Goal: Information Seeking & Learning: Find specific fact

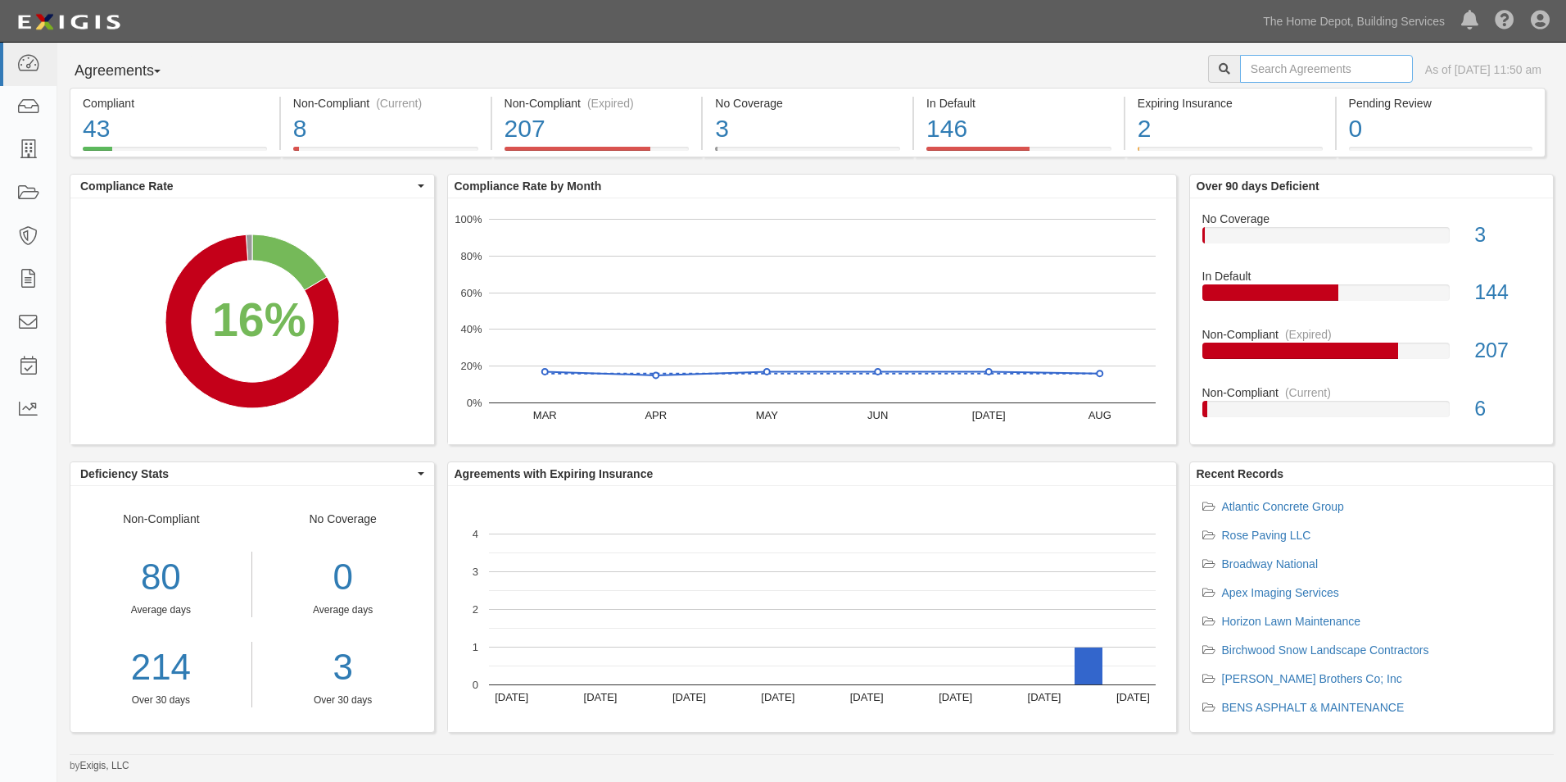
click at [1298, 75] on input "text" at bounding box center [1326, 69] width 173 height 28
type input "Gatekeepers"
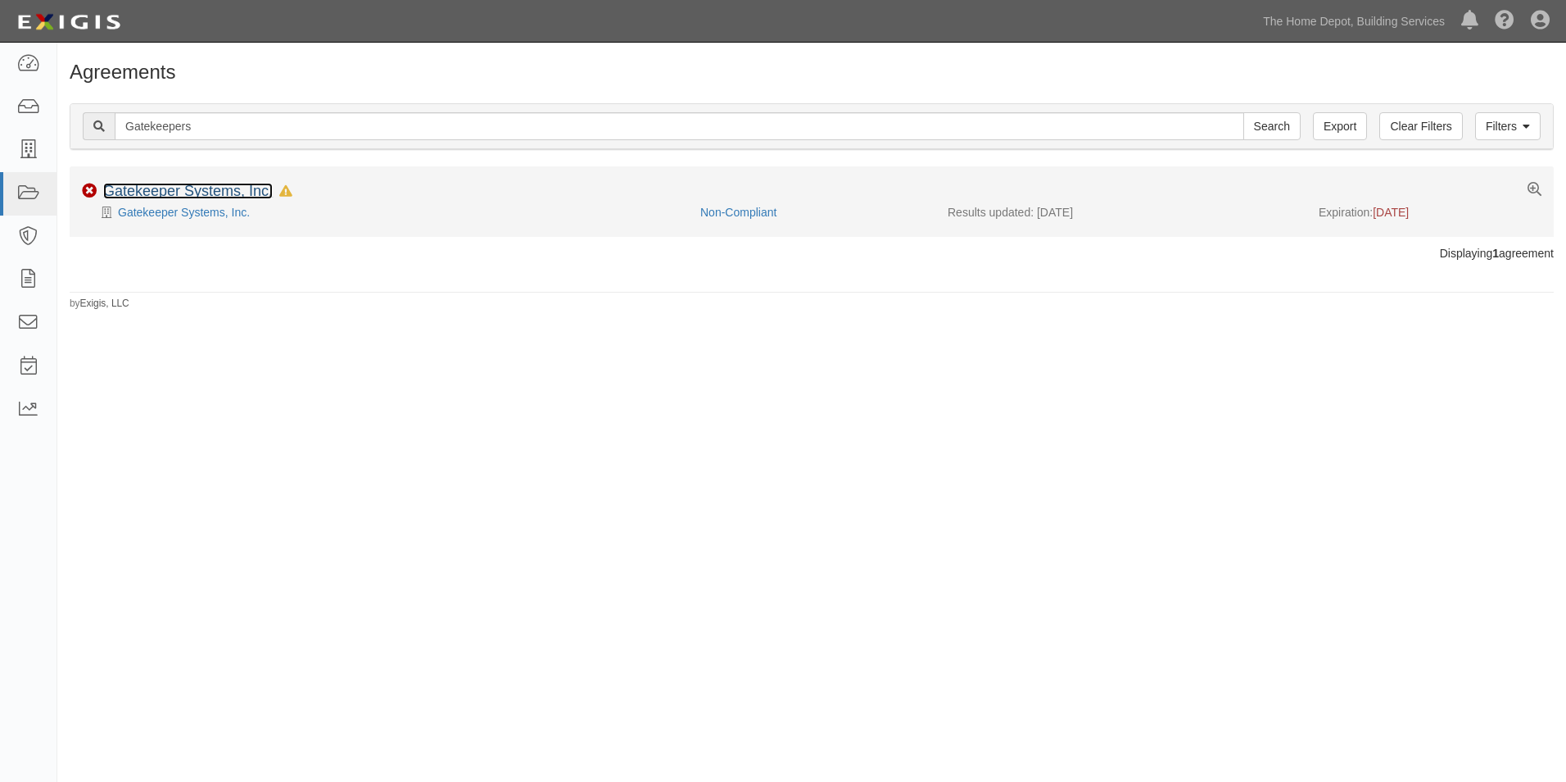
click at [226, 187] on link "Gatekeeper Systems, Inc." at bounding box center [188, 191] width 170 height 16
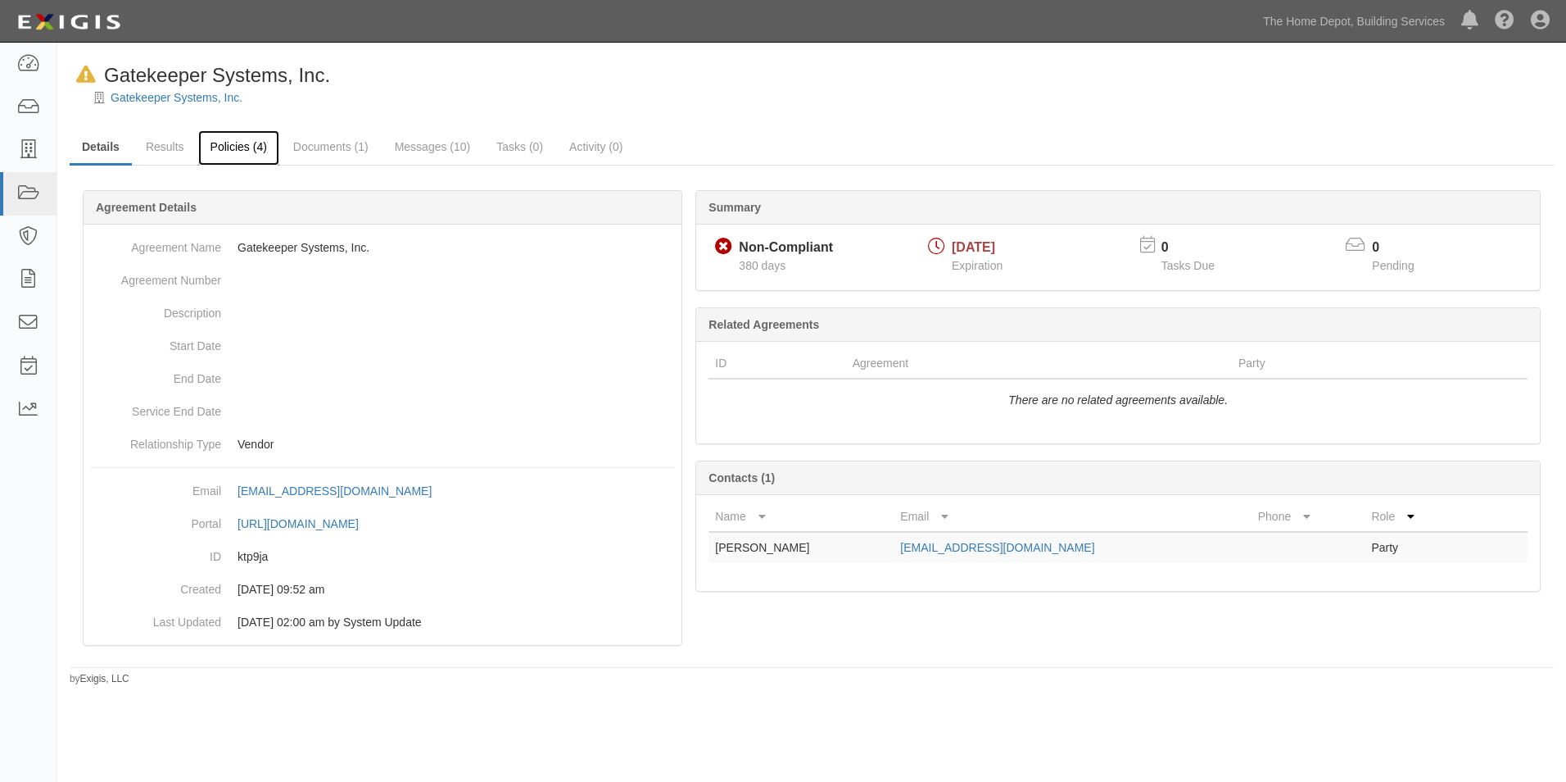
click at [231, 156] on link "Policies (4)" at bounding box center [238, 147] width 81 height 35
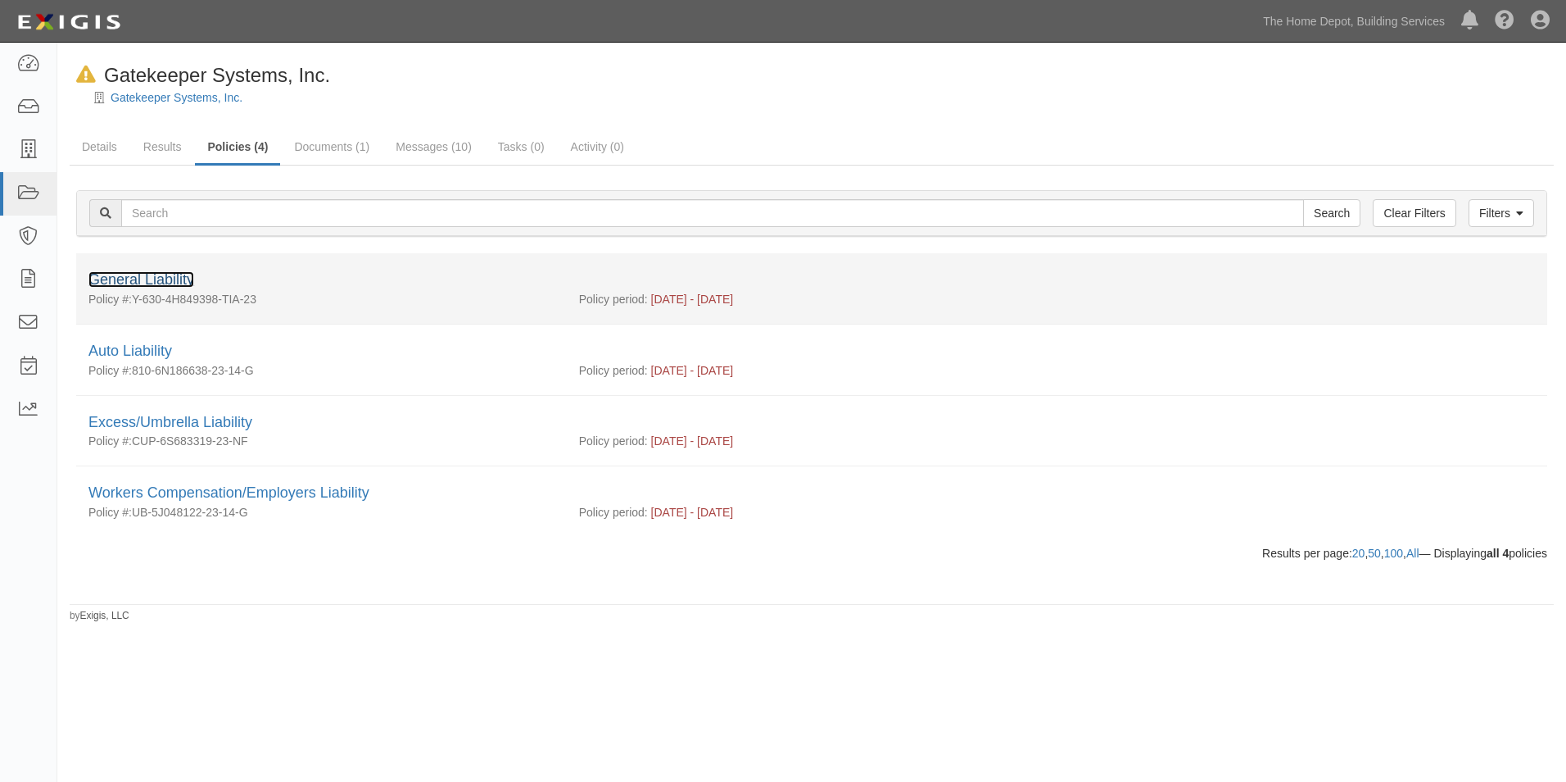
click at [137, 280] on link "General Liability" at bounding box center [141, 279] width 106 height 16
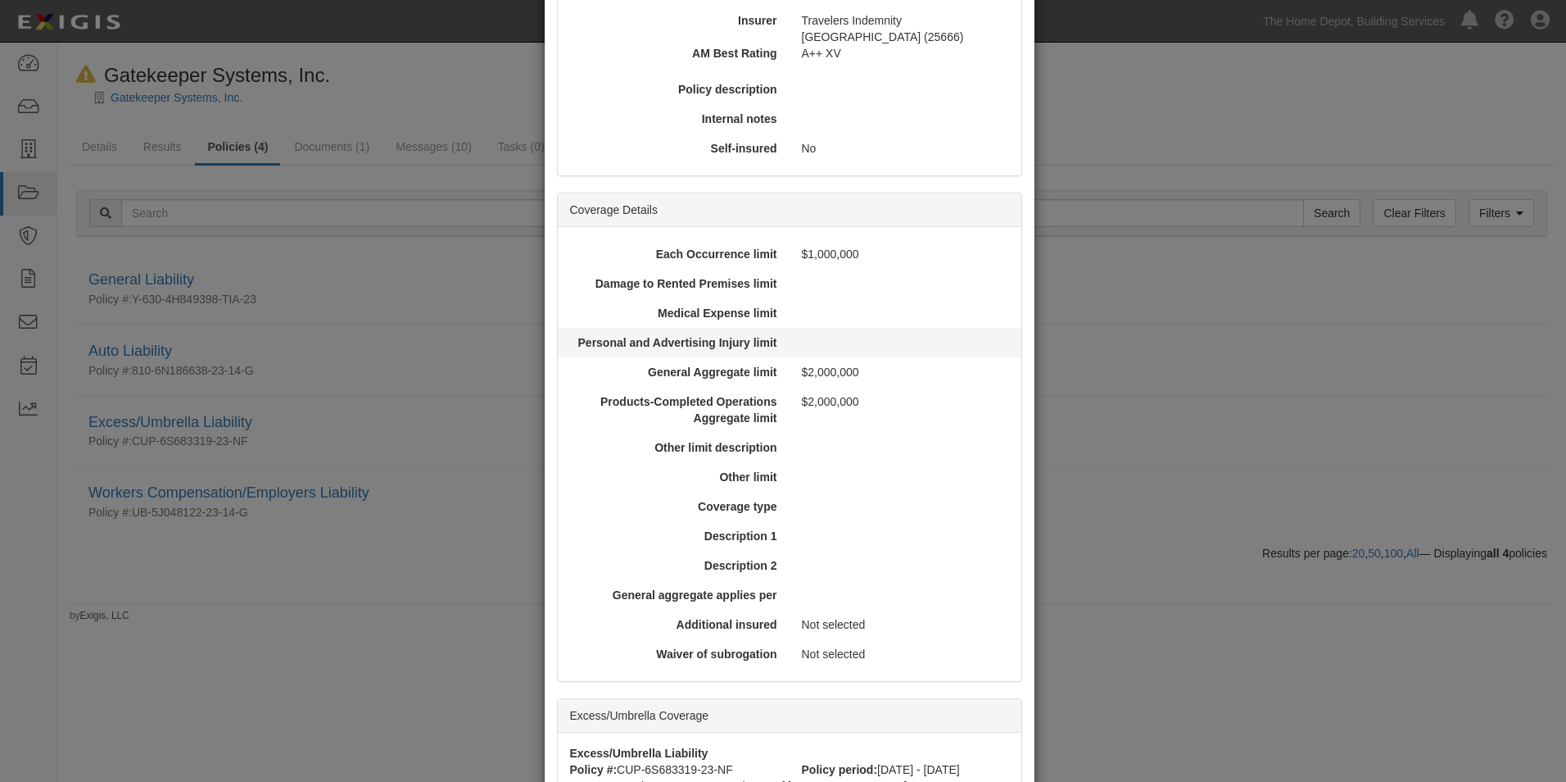
scroll to position [410, 0]
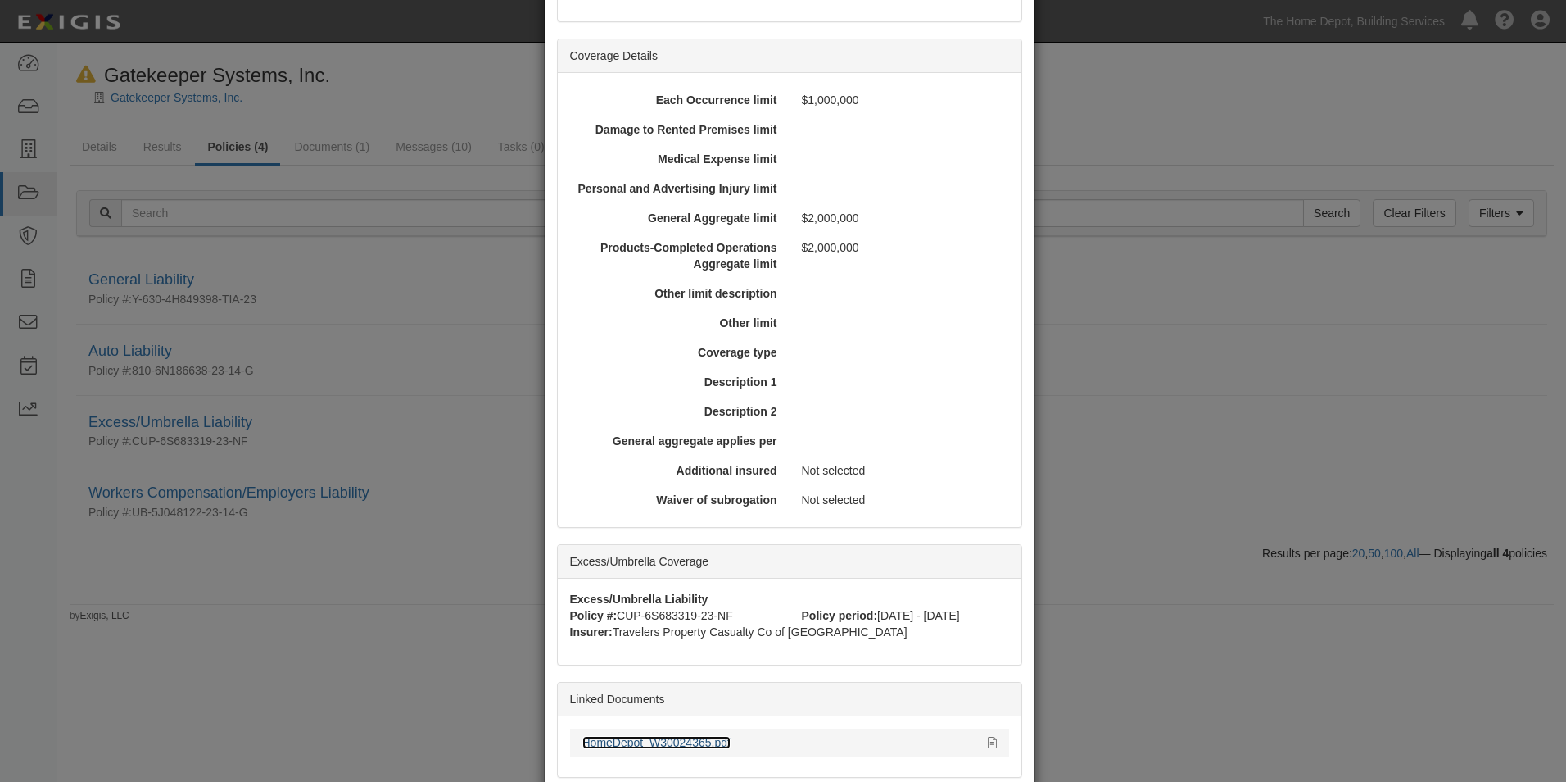
click at [700, 741] on link "HomeDepot_W30024365.pdf" at bounding box center [656, 742] width 148 height 13
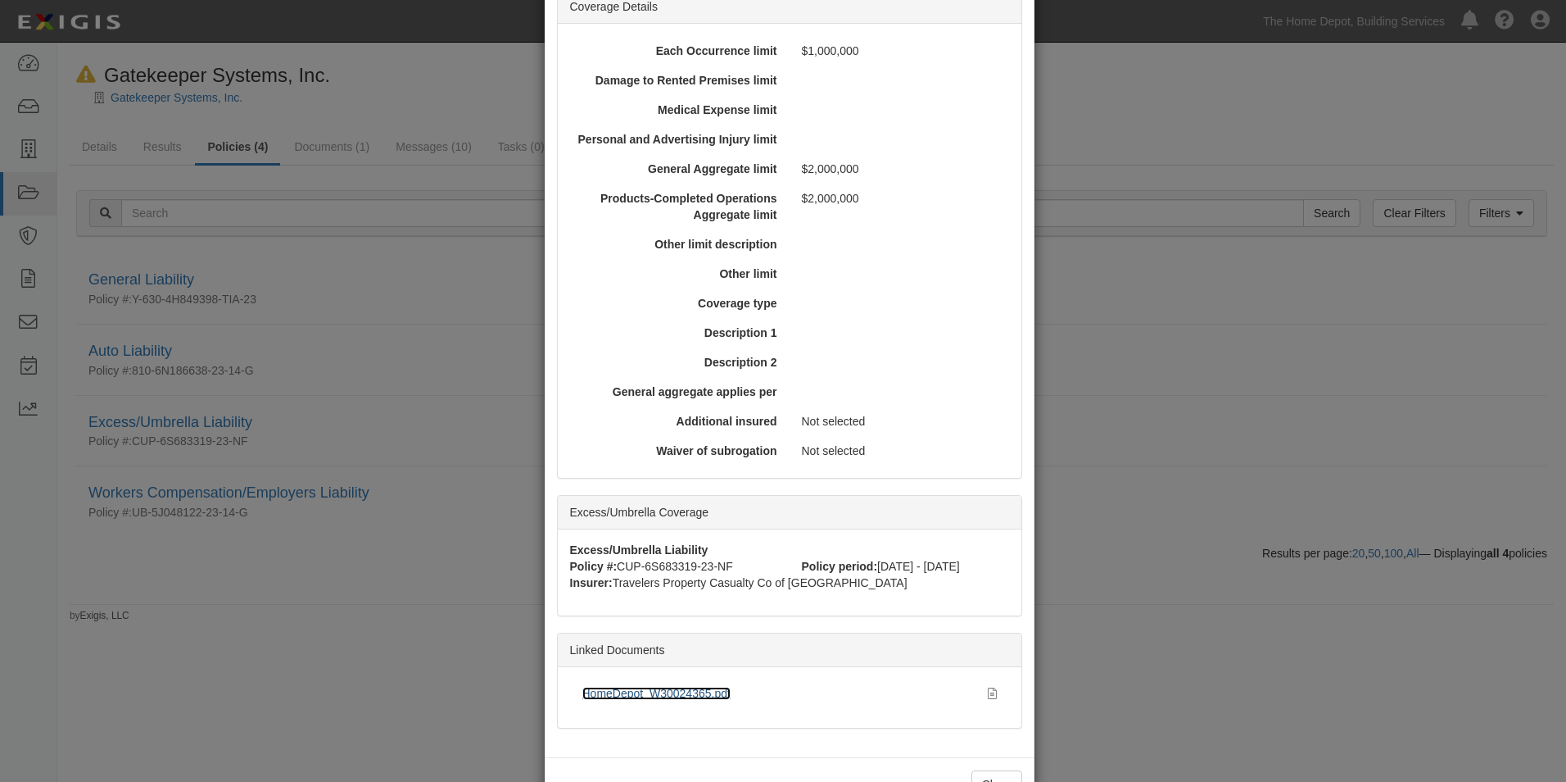
scroll to position [513, 0]
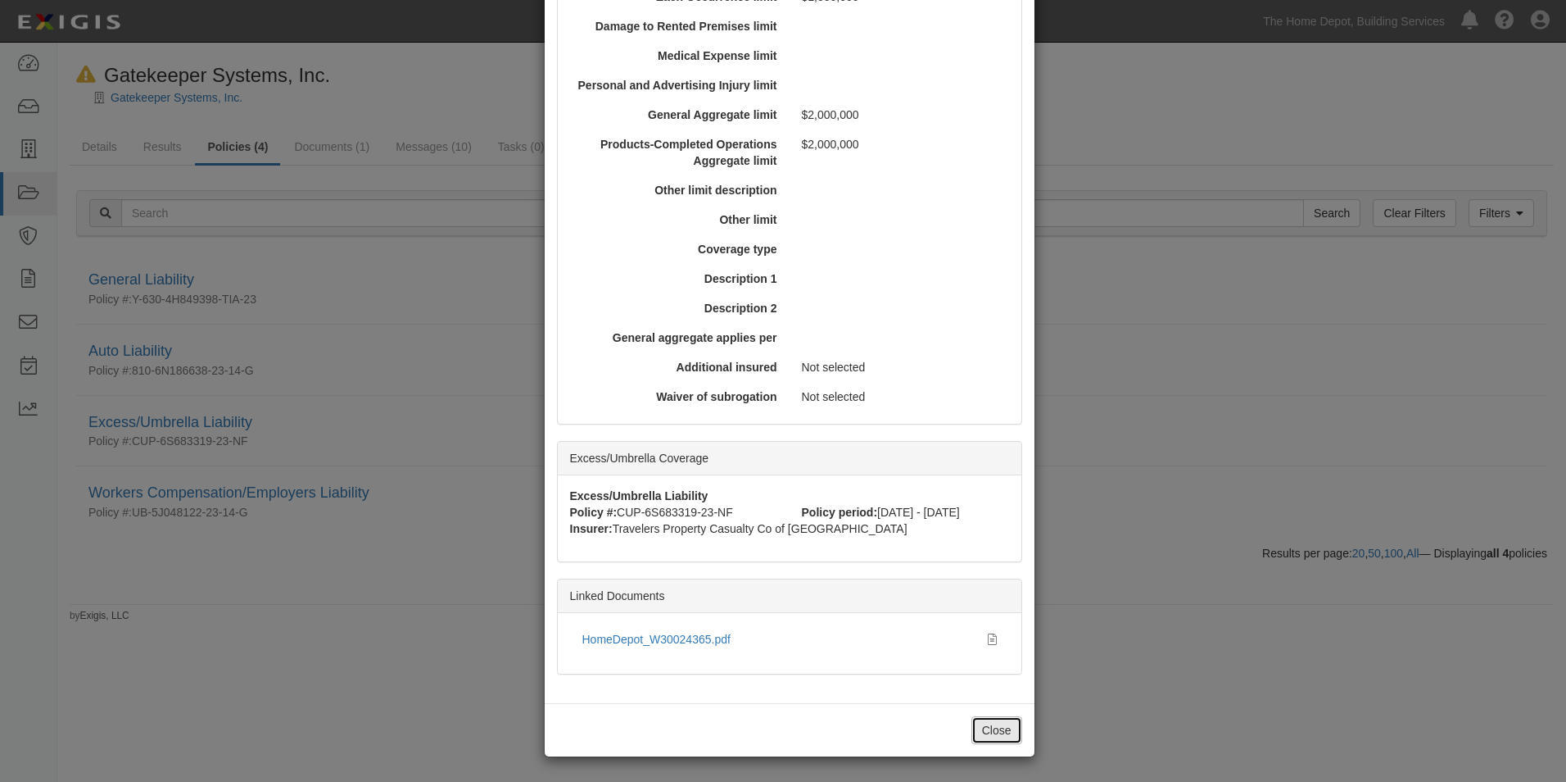
click at [980, 728] on button "Close" at bounding box center [997, 730] width 51 height 28
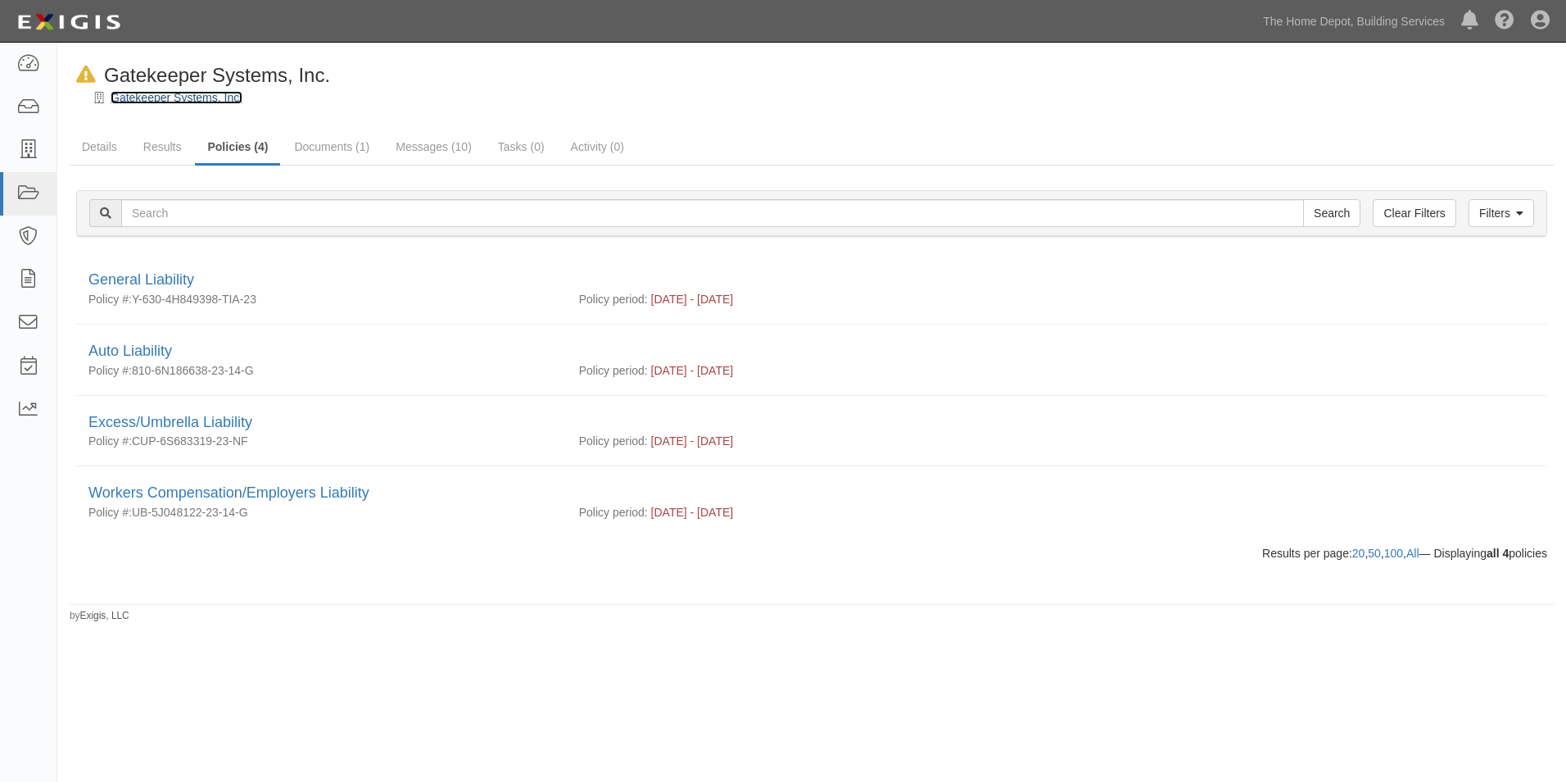
click at [197, 98] on link "Gatekeeper Systems, Inc." at bounding box center [177, 97] width 132 height 13
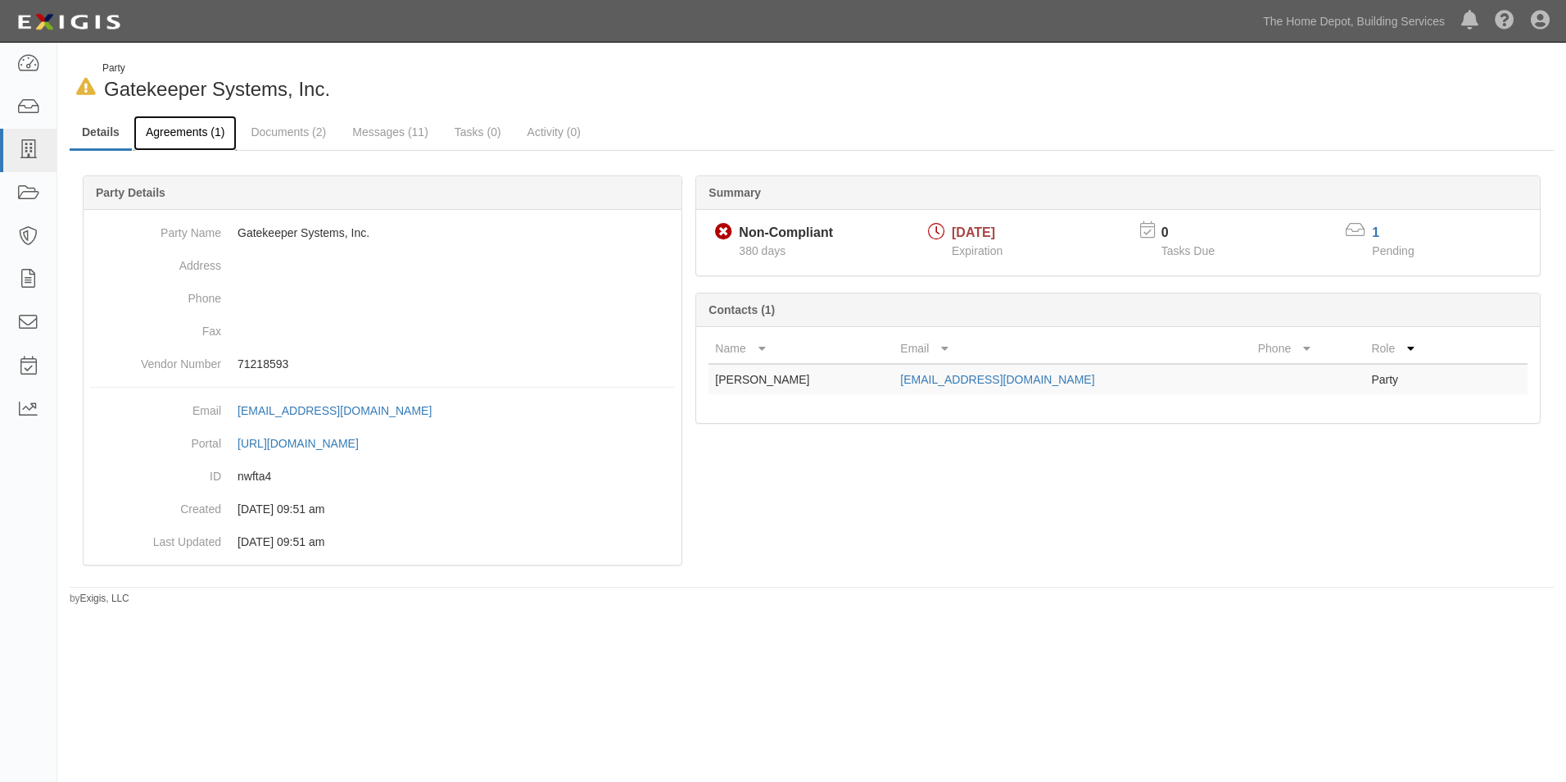
click at [203, 136] on link "Agreements (1)" at bounding box center [185, 133] width 103 height 35
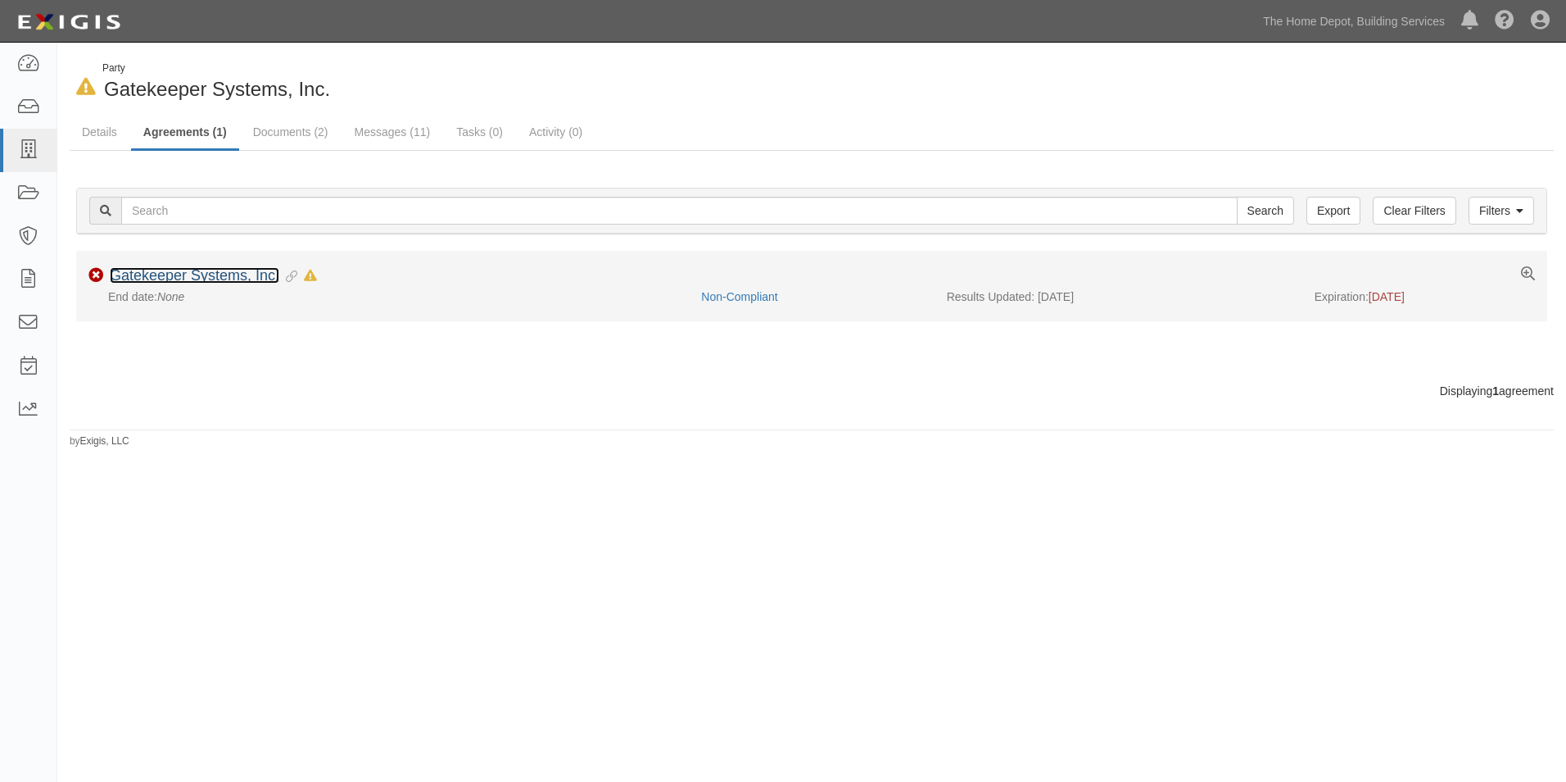
click at [235, 271] on link "Gatekeeper Systems, Inc." at bounding box center [195, 275] width 170 height 16
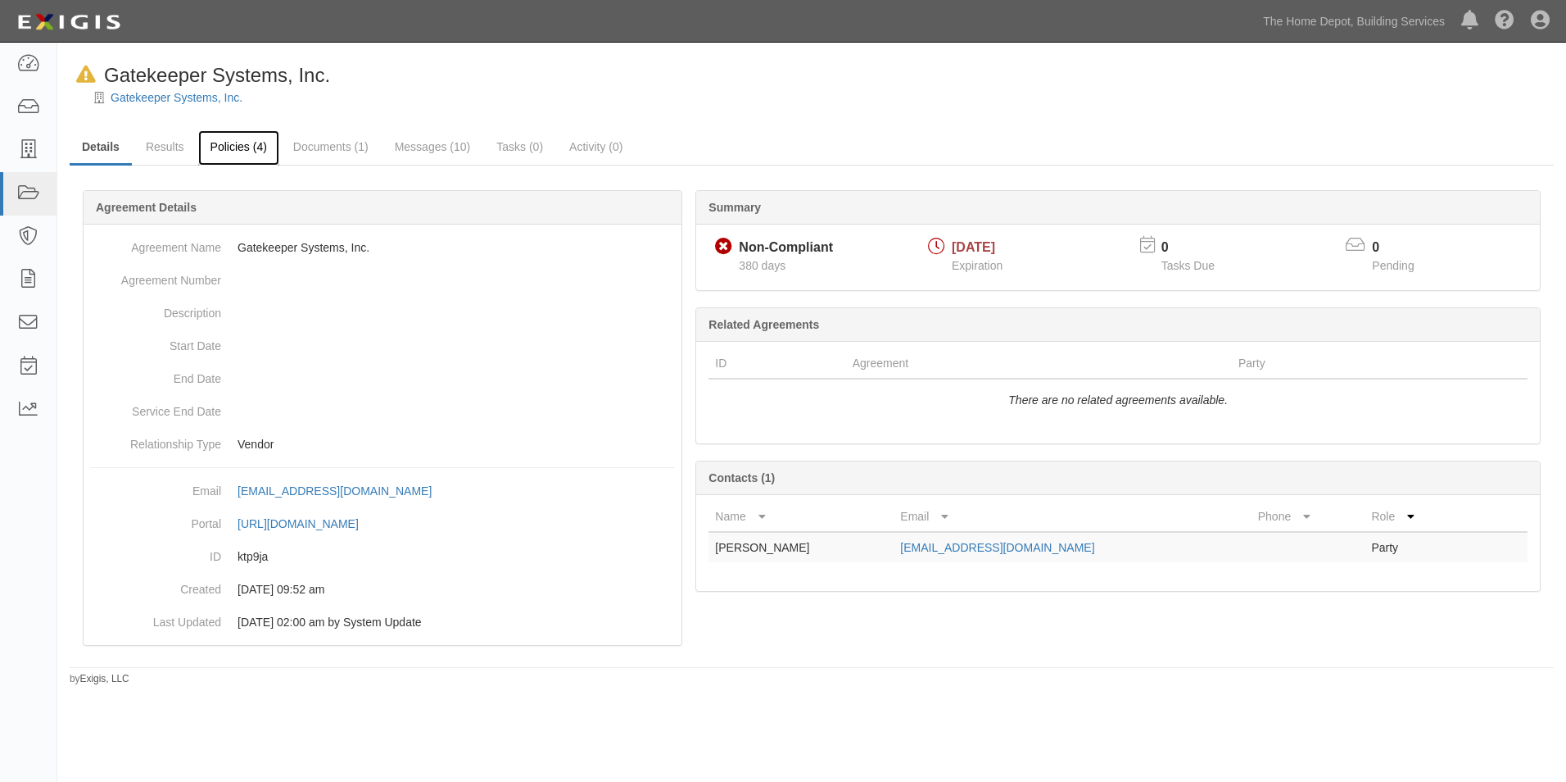
click at [240, 153] on link "Policies (4)" at bounding box center [238, 147] width 81 height 35
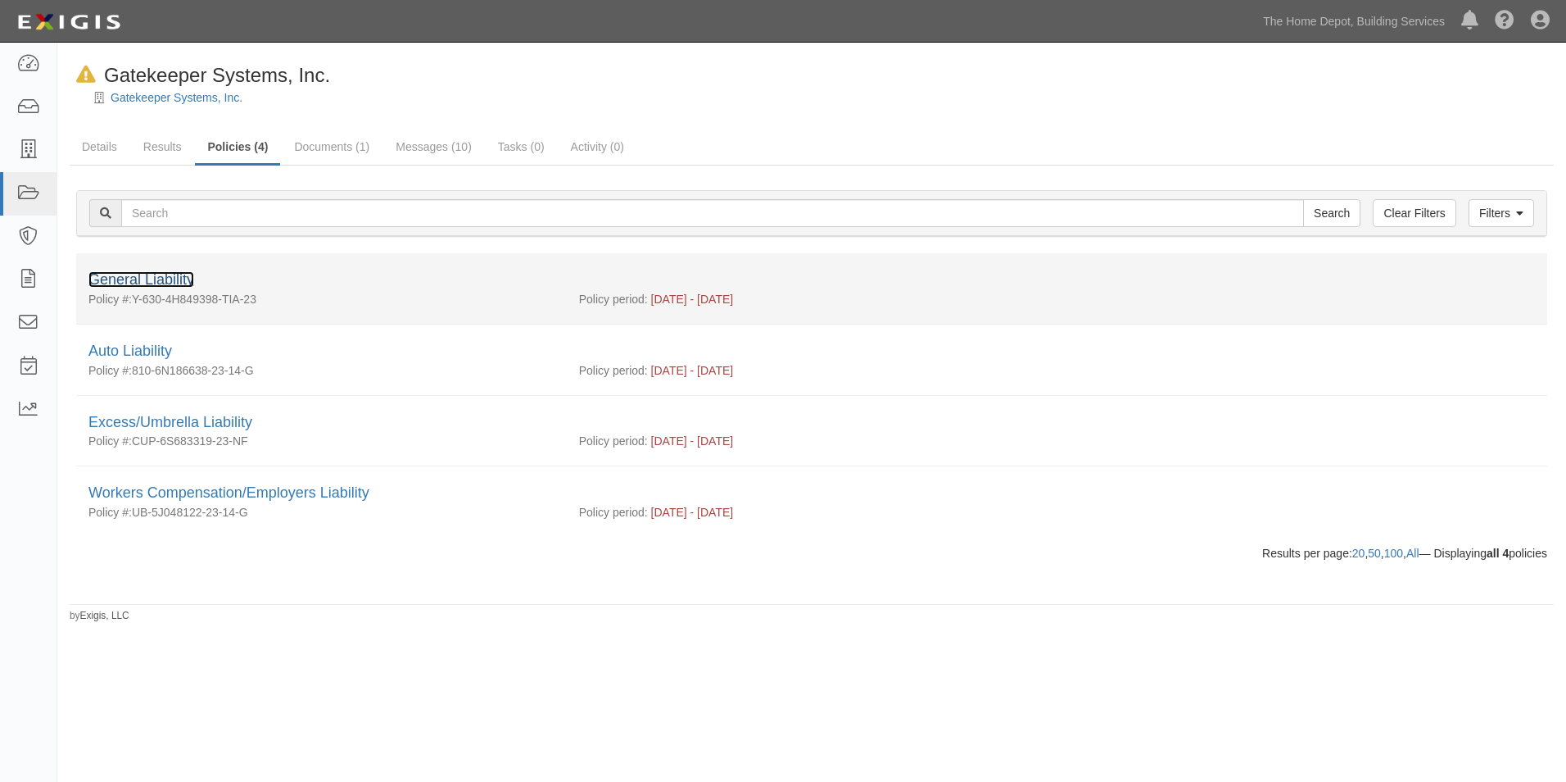
click at [174, 279] on link "General Liability" at bounding box center [141, 279] width 106 height 16
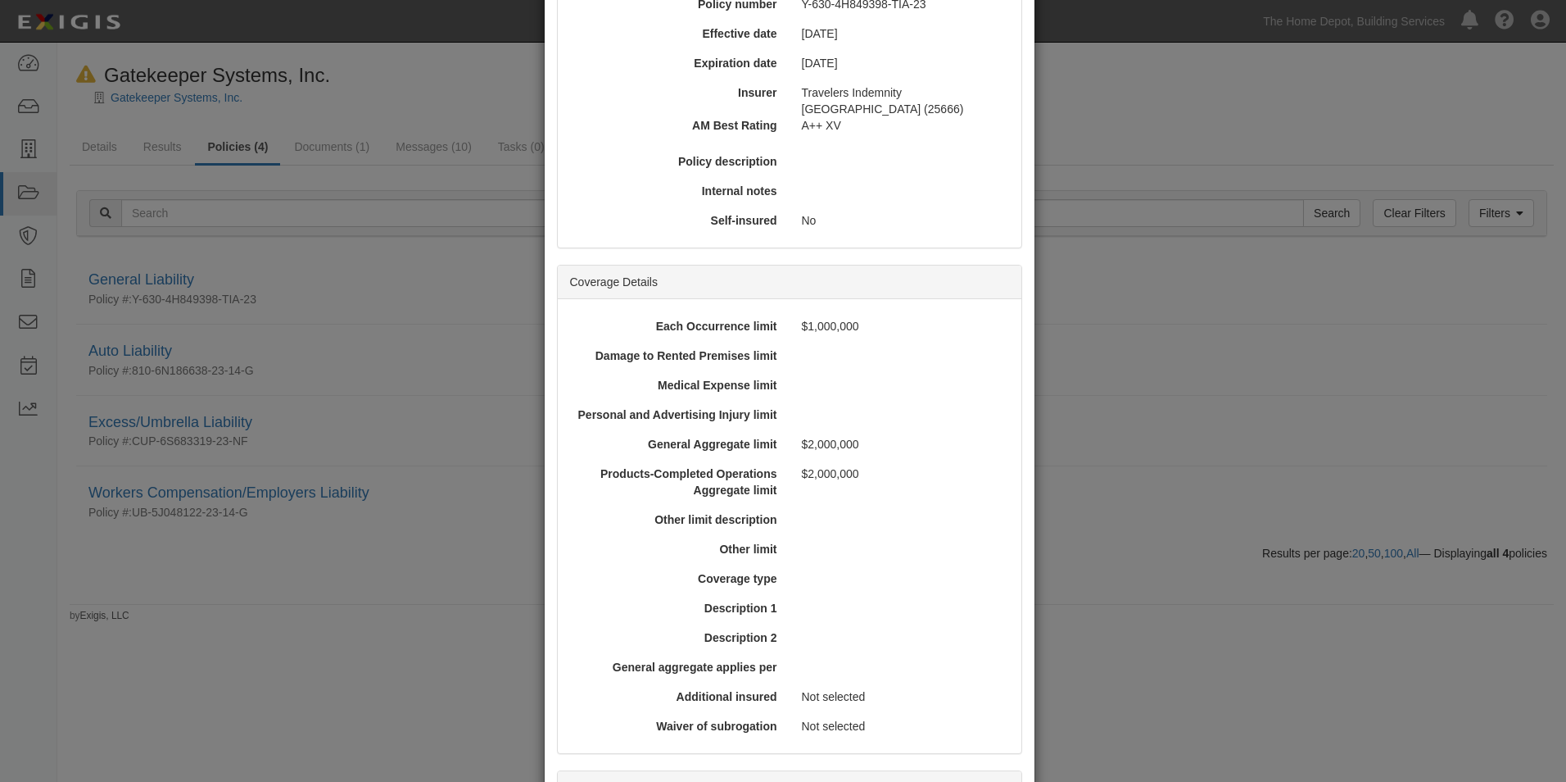
scroll to position [513, 0]
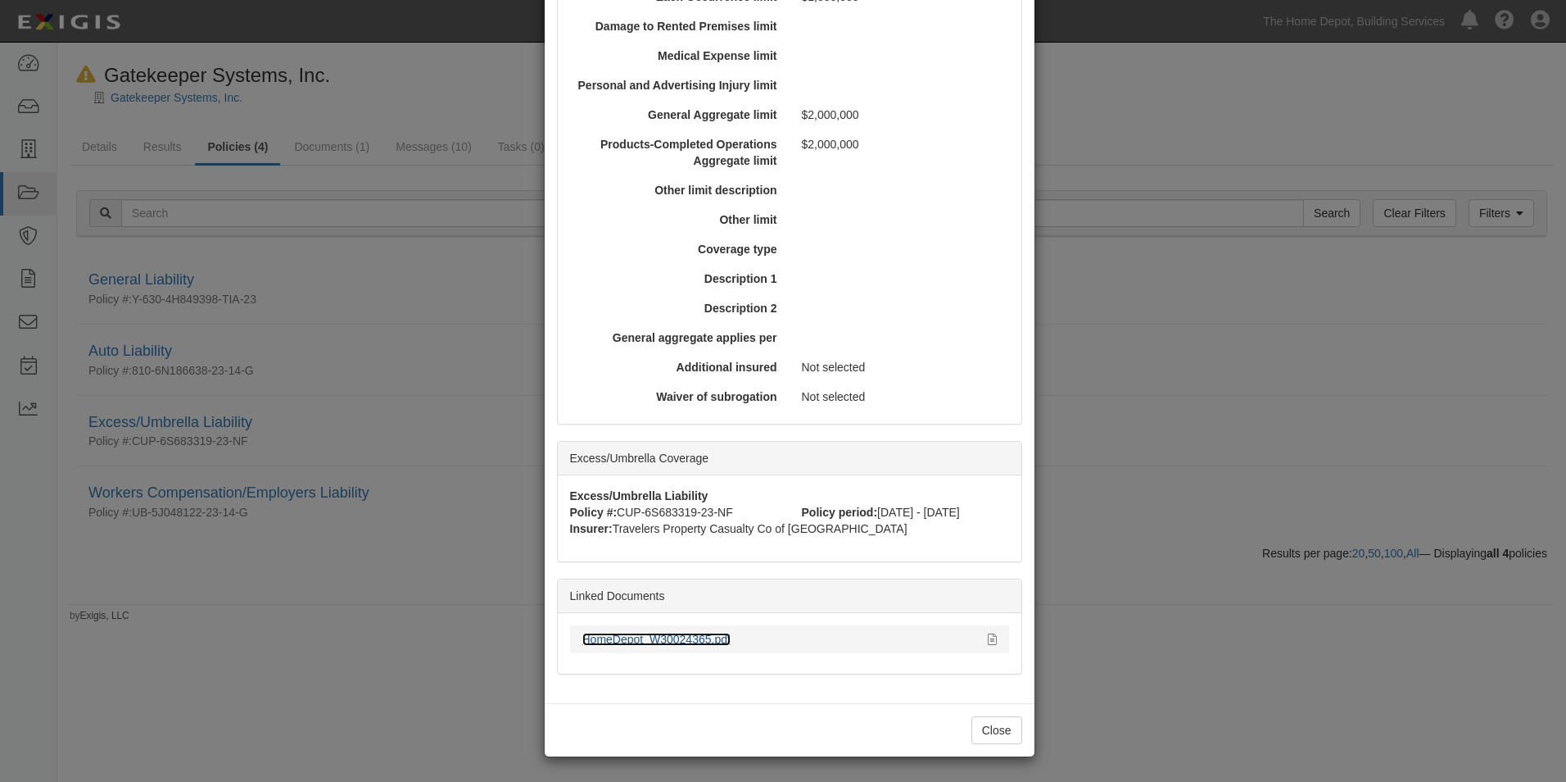
click at [705, 641] on link "HomeDepot_W30024365.pdf" at bounding box center [656, 638] width 148 height 13
click at [973, 727] on button "Close" at bounding box center [997, 730] width 51 height 28
